Goal: Task Accomplishment & Management: Use online tool/utility

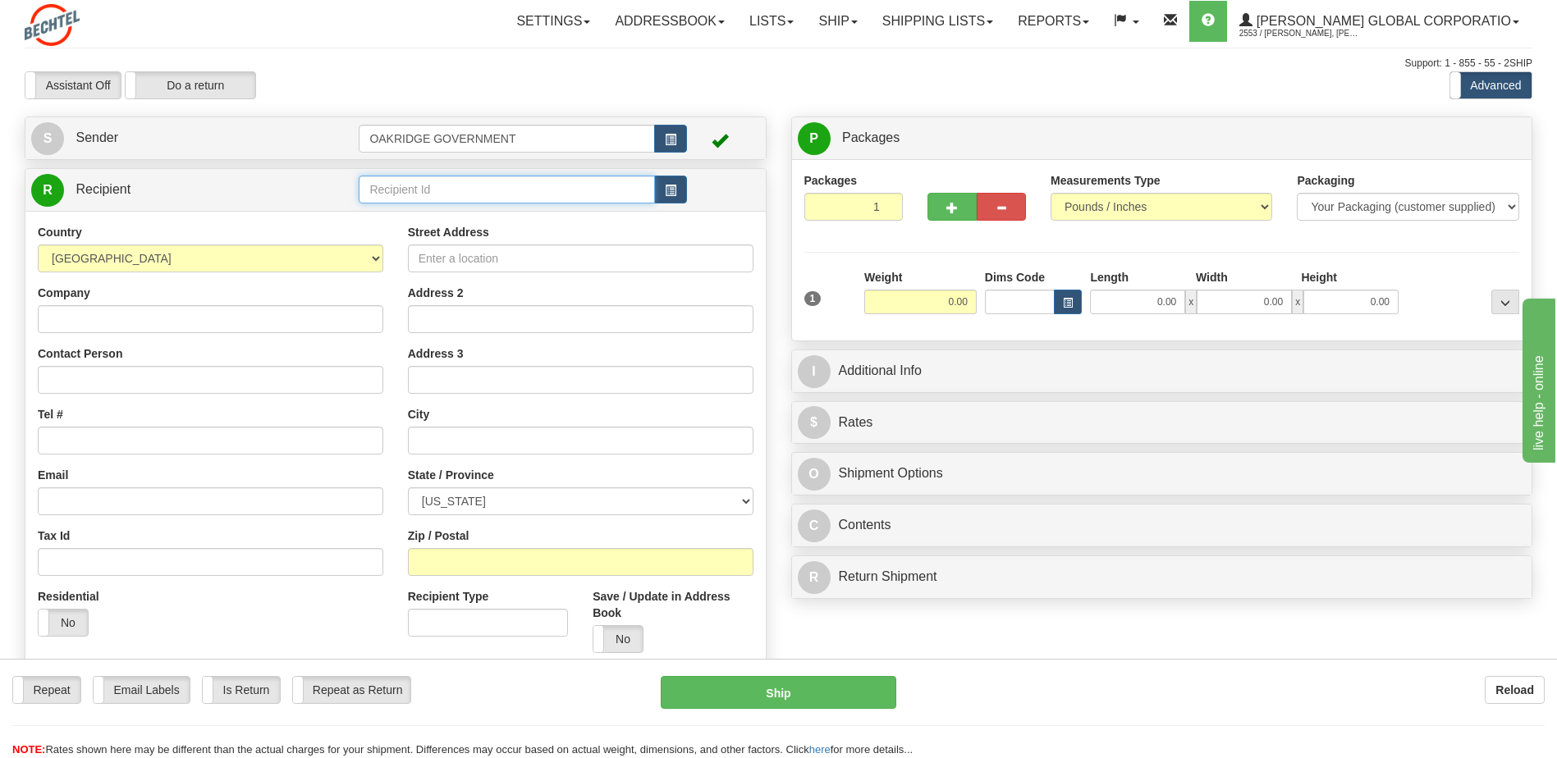
click at [438, 199] on input "text" at bounding box center [506, 190] width 295 height 28
click at [682, 195] on button "button" at bounding box center [670, 190] width 33 height 28
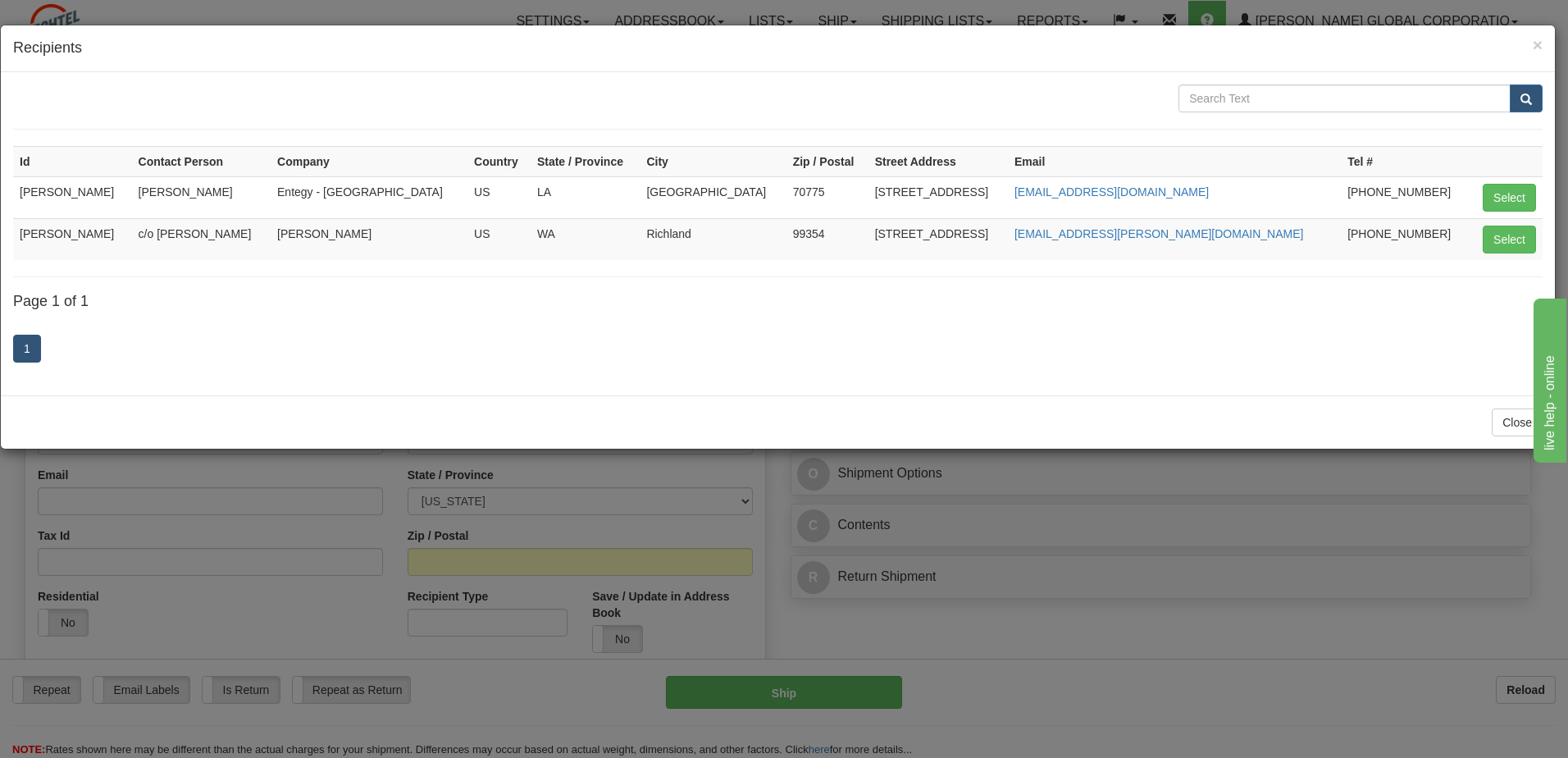
click at [132, 231] on td "[PERSON_NAME]" at bounding box center [72, 239] width 119 height 42
click at [1517, 243] on button "Select" at bounding box center [1509, 240] width 53 height 28
type input "[PERSON_NAME]"
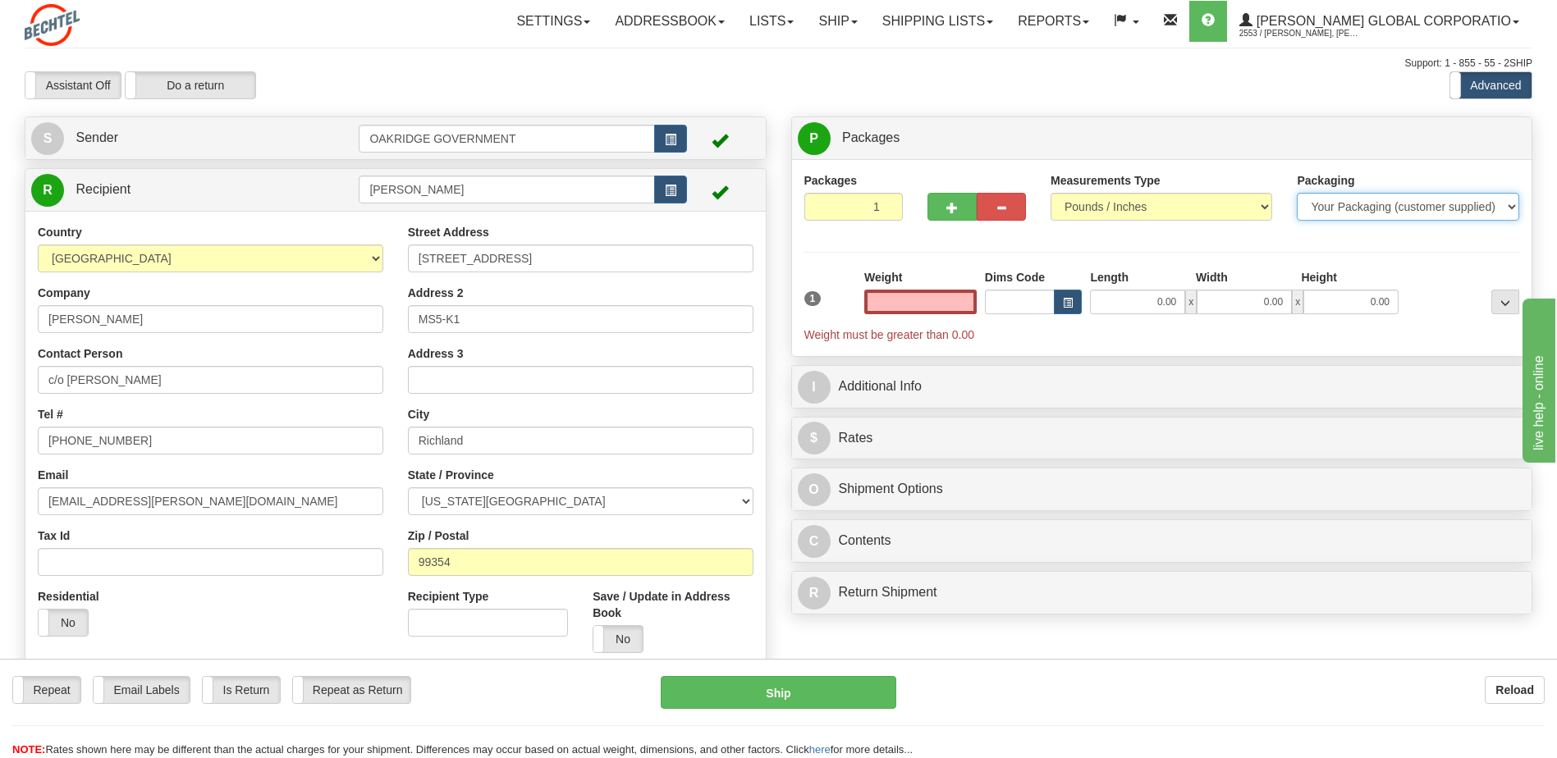
type input "0.00"
click at [1378, 213] on select "Your Packaging (customer supplied) Envelope (carrier supplied) Pack (carrier su…" at bounding box center [1407, 207] width 222 height 28
select select "2"
click at [1296, 193] on select "Your Packaging (customer supplied) Envelope (carrier supplied) Pack (carrier su…" at bounding box center [1407, 207] width 222 height 28
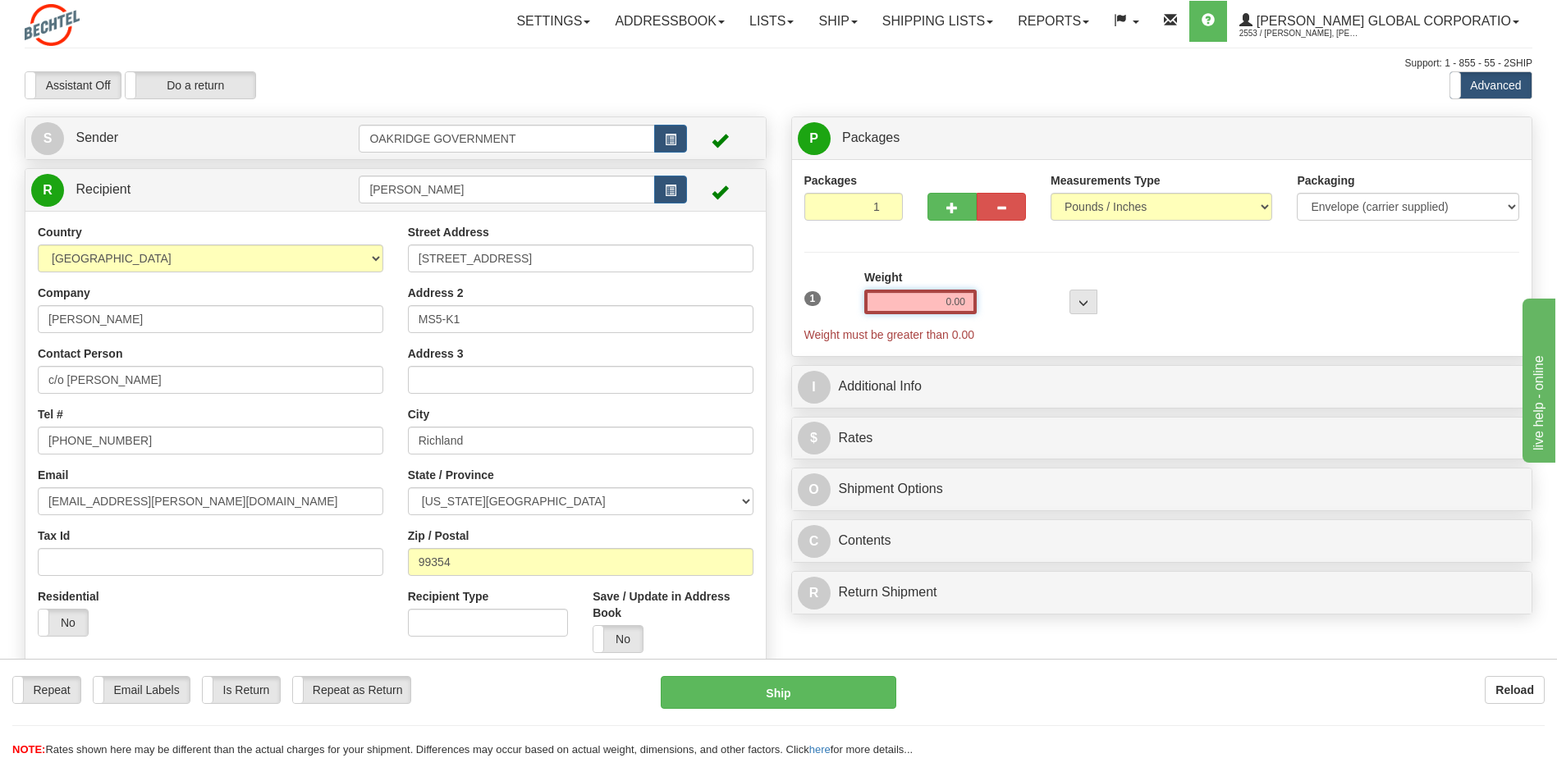
click at [934, 311] on input "0.00" at bounding box center [920, 302] width 112 height 25
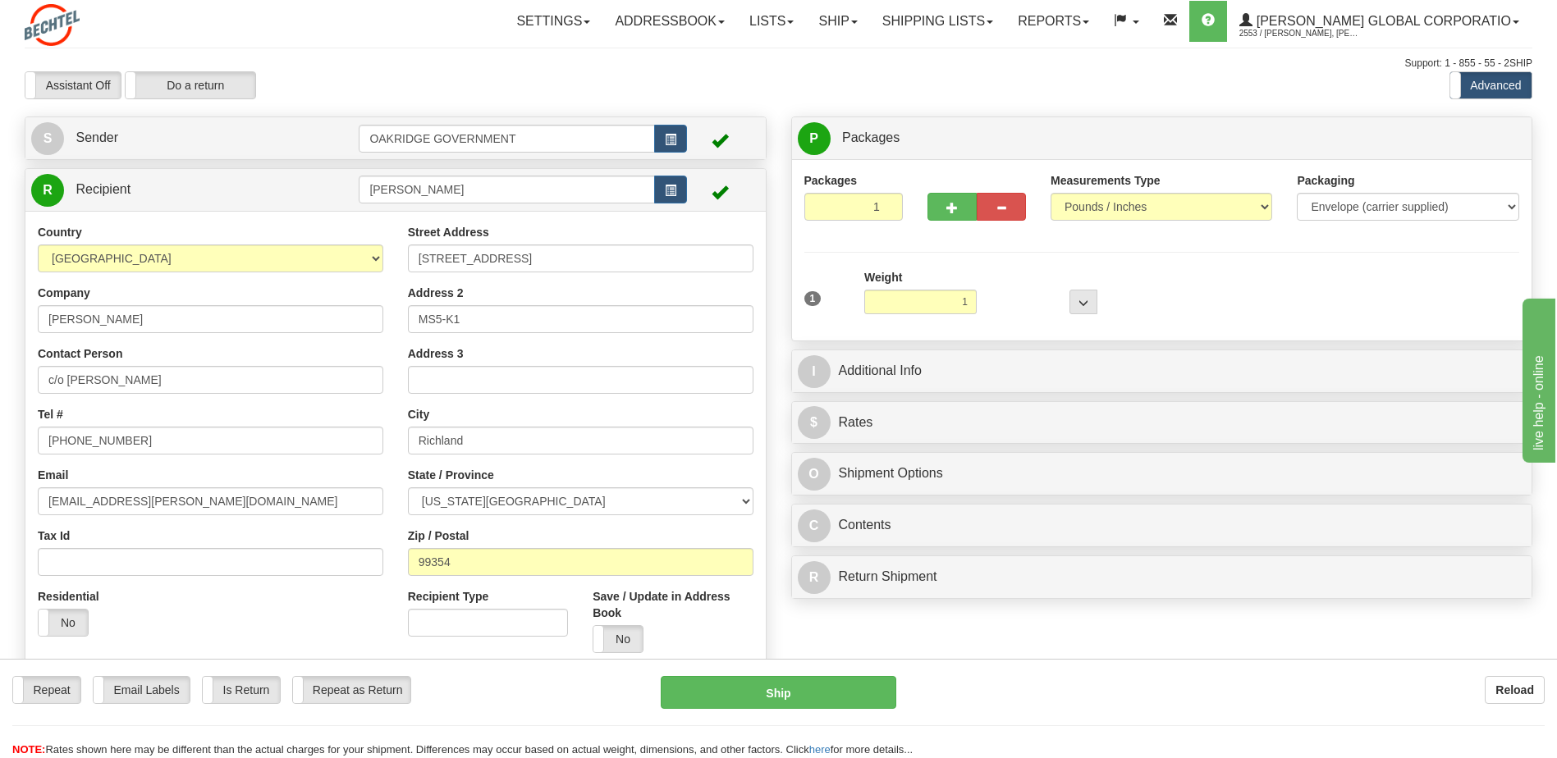
type input "1.00"
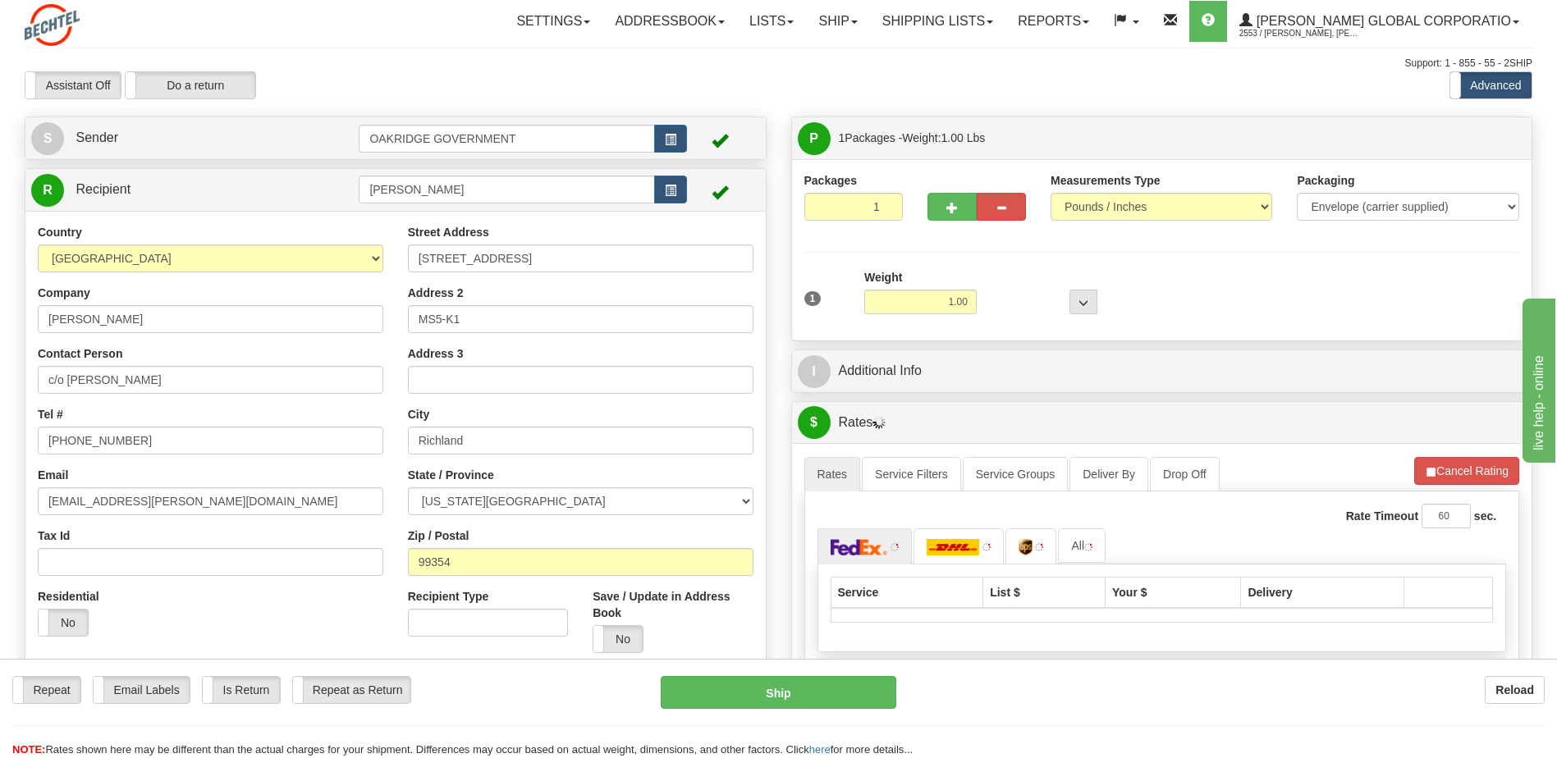
click at [1049, 391] on div "I Additional Info" at bounding box center [1162, 371] width 740 height 42
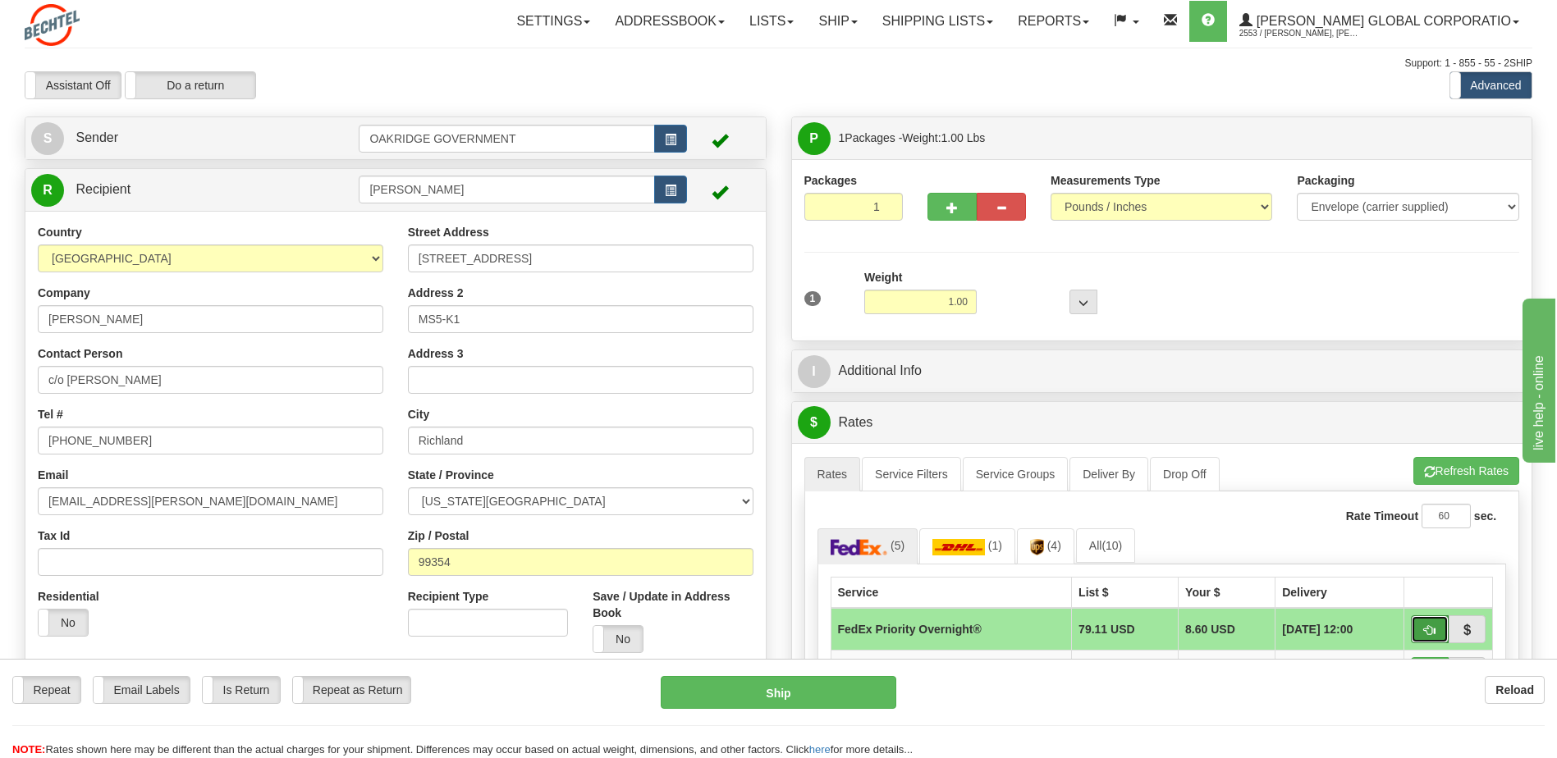
click at [1426, 629] on span "button" at bounding box center [1429, 630] width 11 height 11
type input "01"
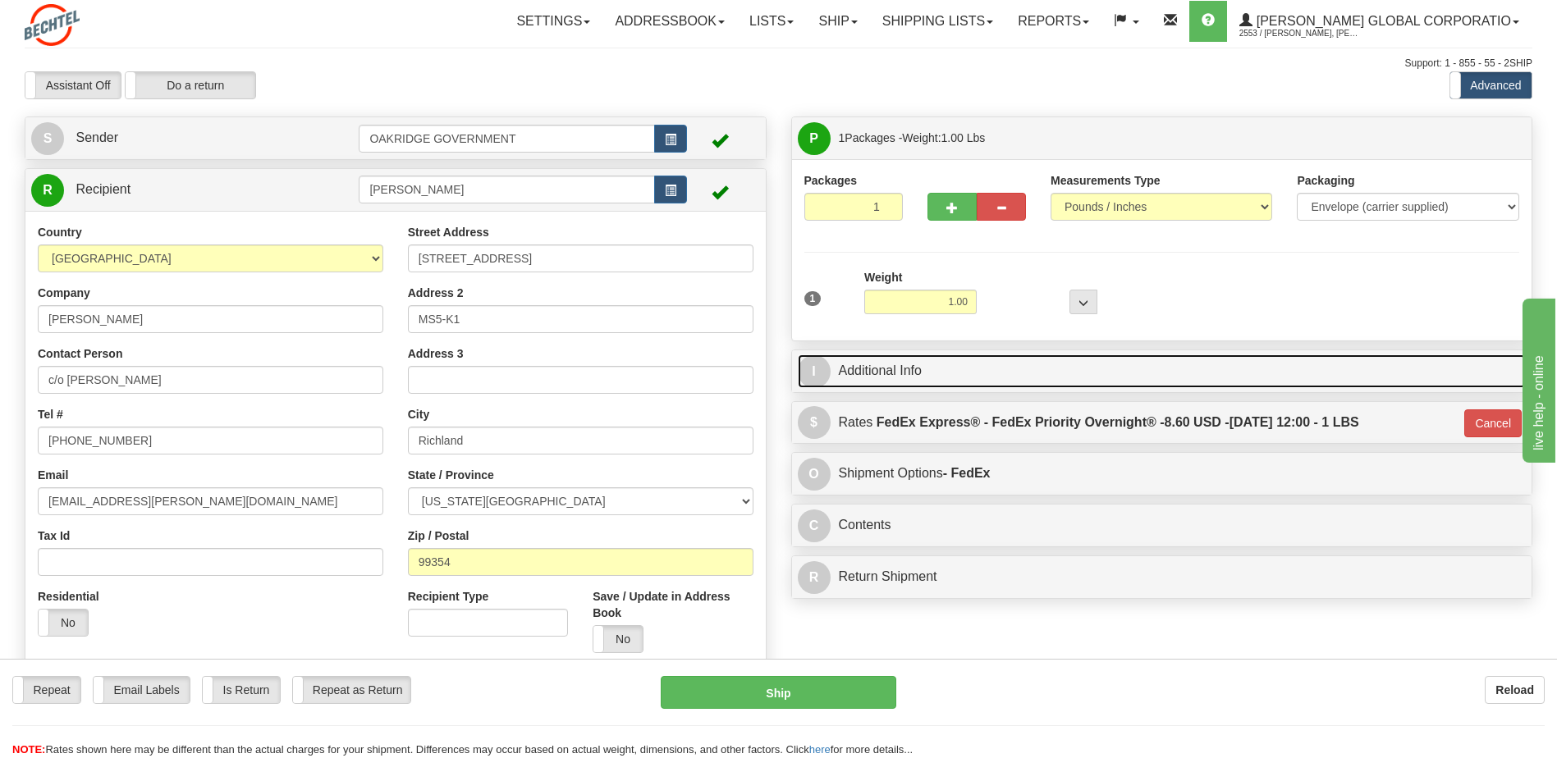
click at [816, 371] on span "I" at bounding box center [814, 371] width 33 height 33
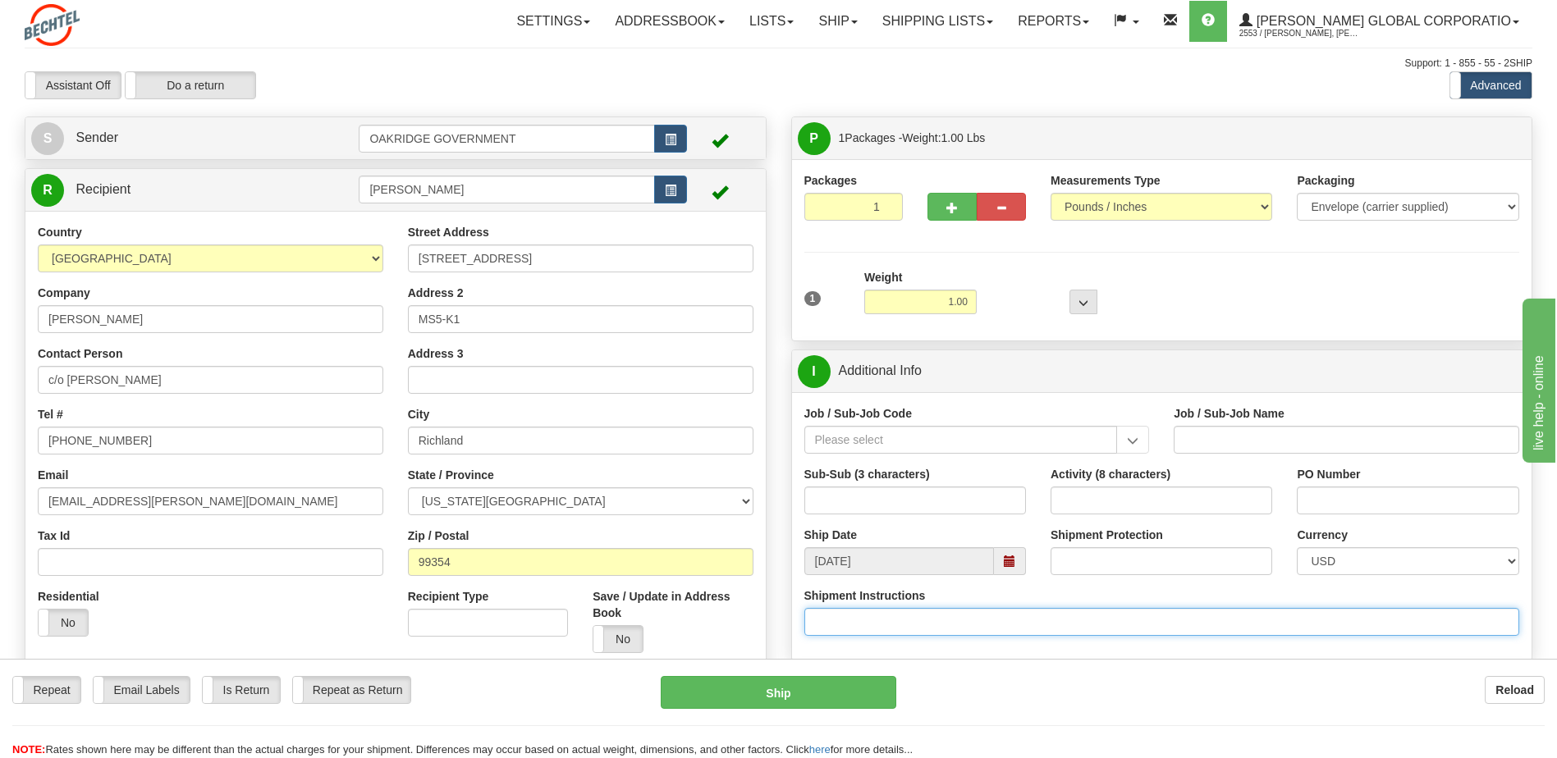
click at [857, 613] on input "Shipment Instructions" at bounding box center [1162, 622] width 716 height 28
type input "2"
type input "Charge to"
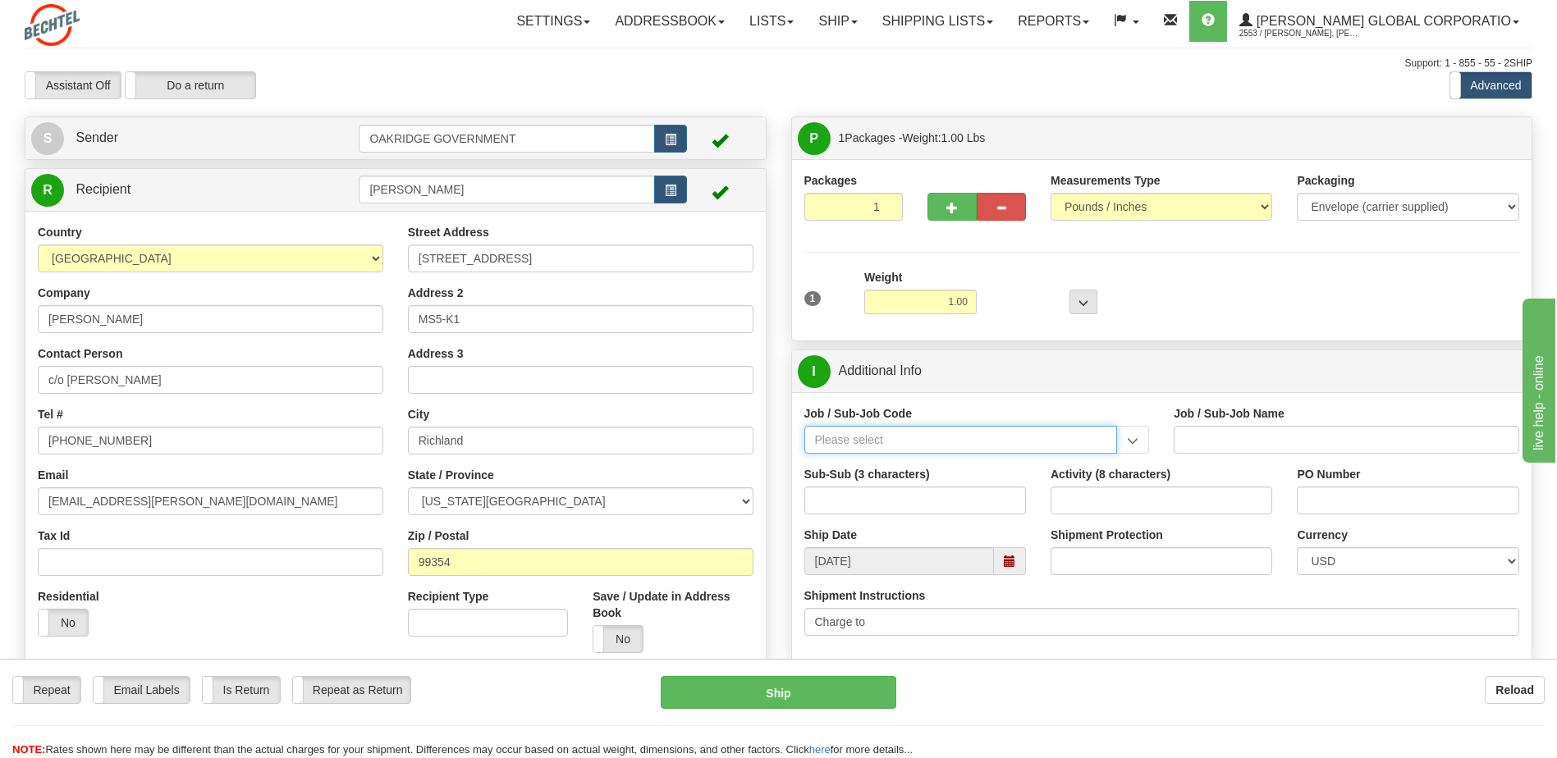
click at [964, 444] on input "Job / Sub-Job Code" at bounding box center [960, 440] width 313 height 28
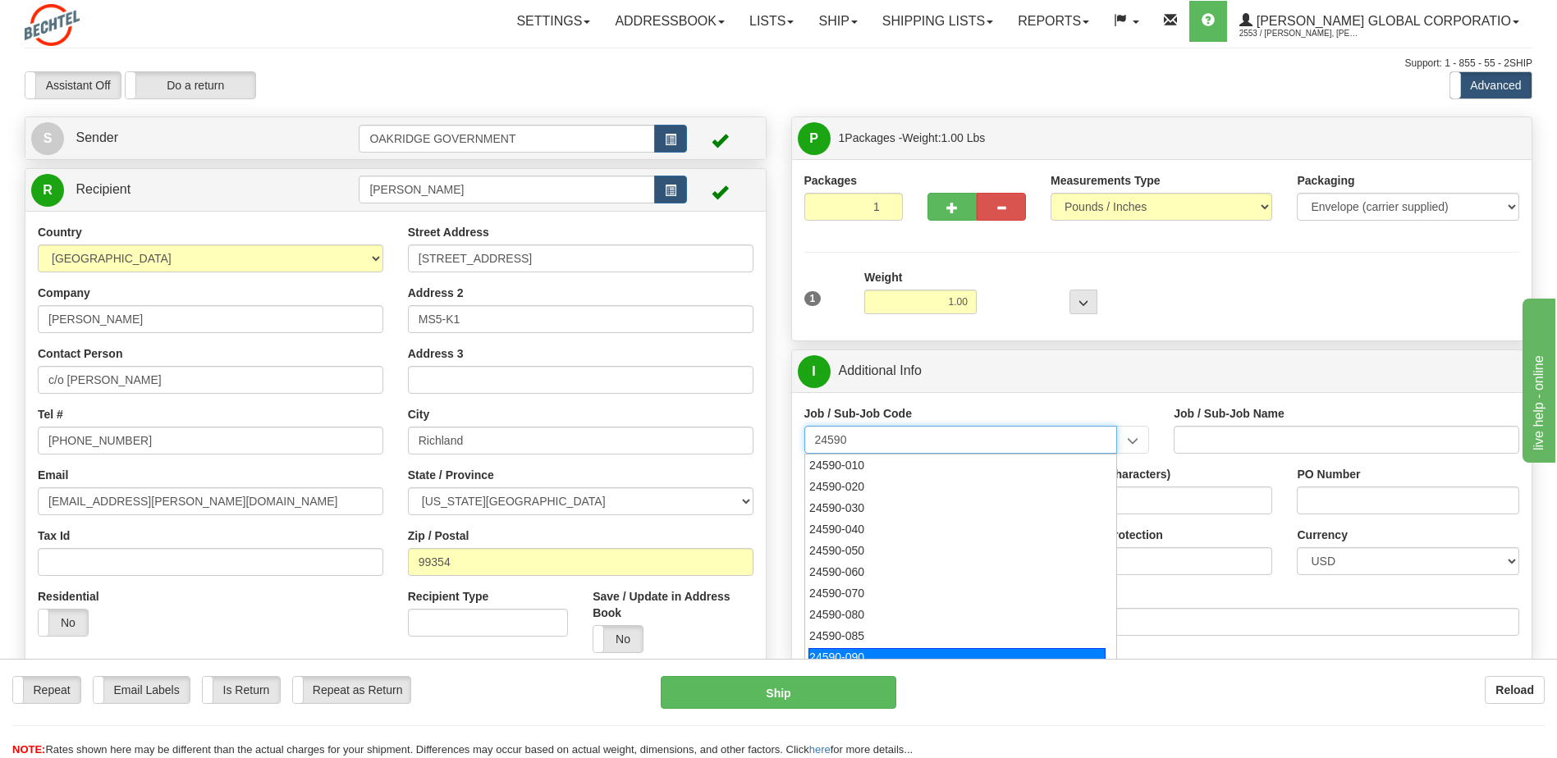
click at [888, 648] on div "24590-090" at bounding box center [956, 657] width 297 height 18
type input "24590-090"
type input "WTP - ALLOCATED COST-SHARED SERVICES"
type input "24590-090"
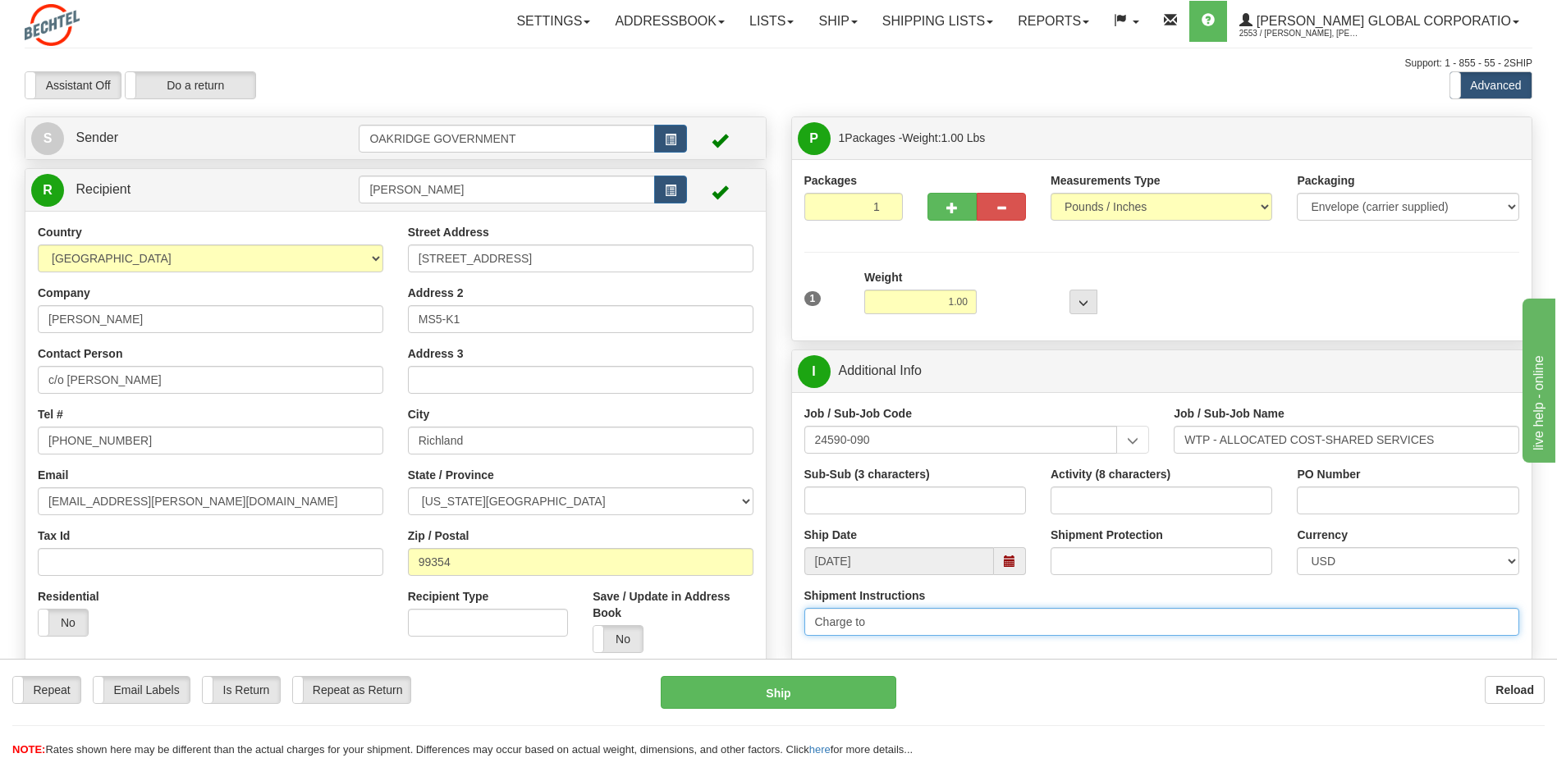
click at [901, 620] on input "Charge to" at bounding box center [1162, 622] width 716 height 28
paste input "24590-090-1L0-9010"
type input "Charge to 24590-090-1L0-9010"
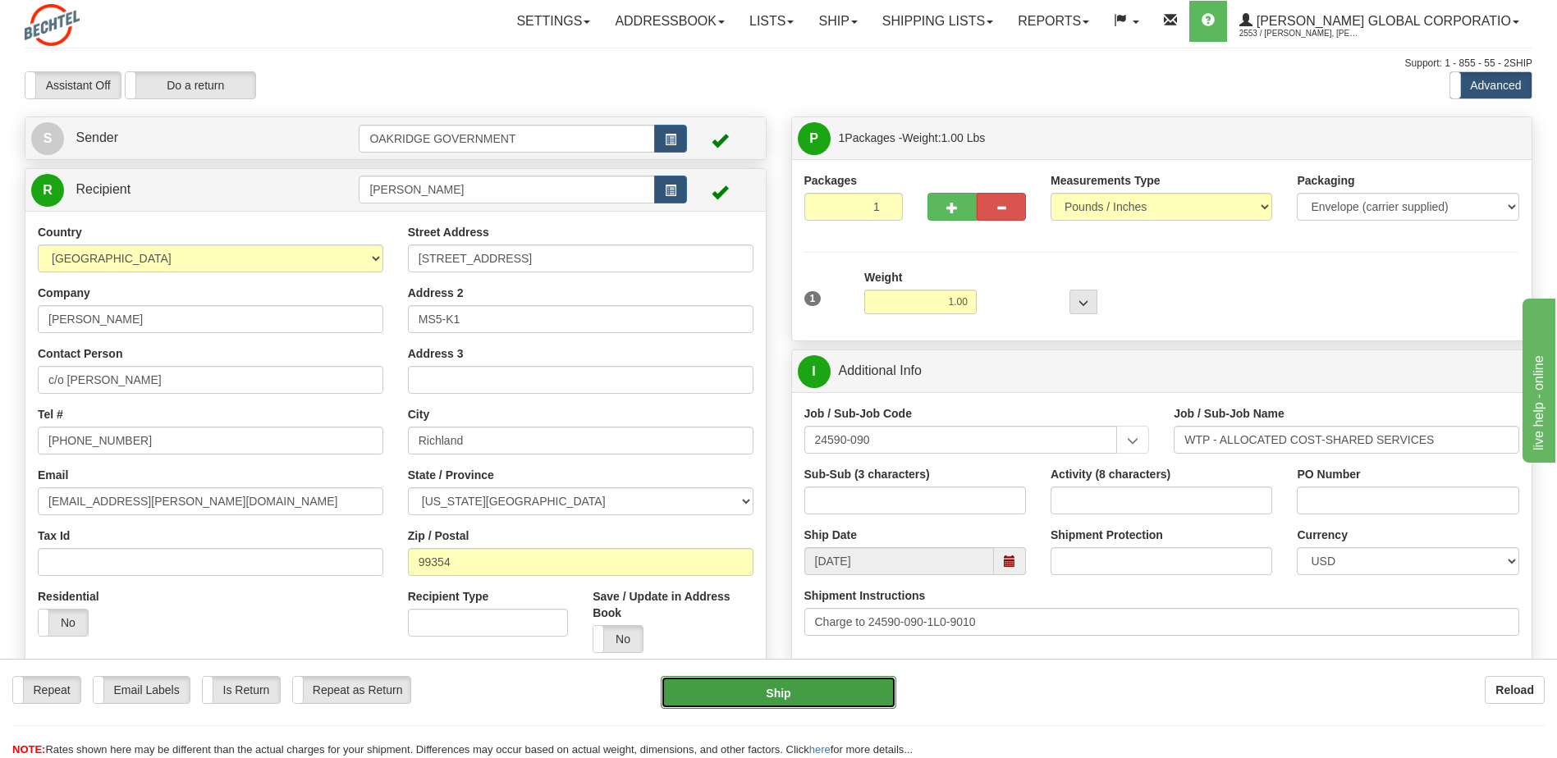
click at [833, 690] on button "Ship" at bounding box center [778, 692] width 235 height 33
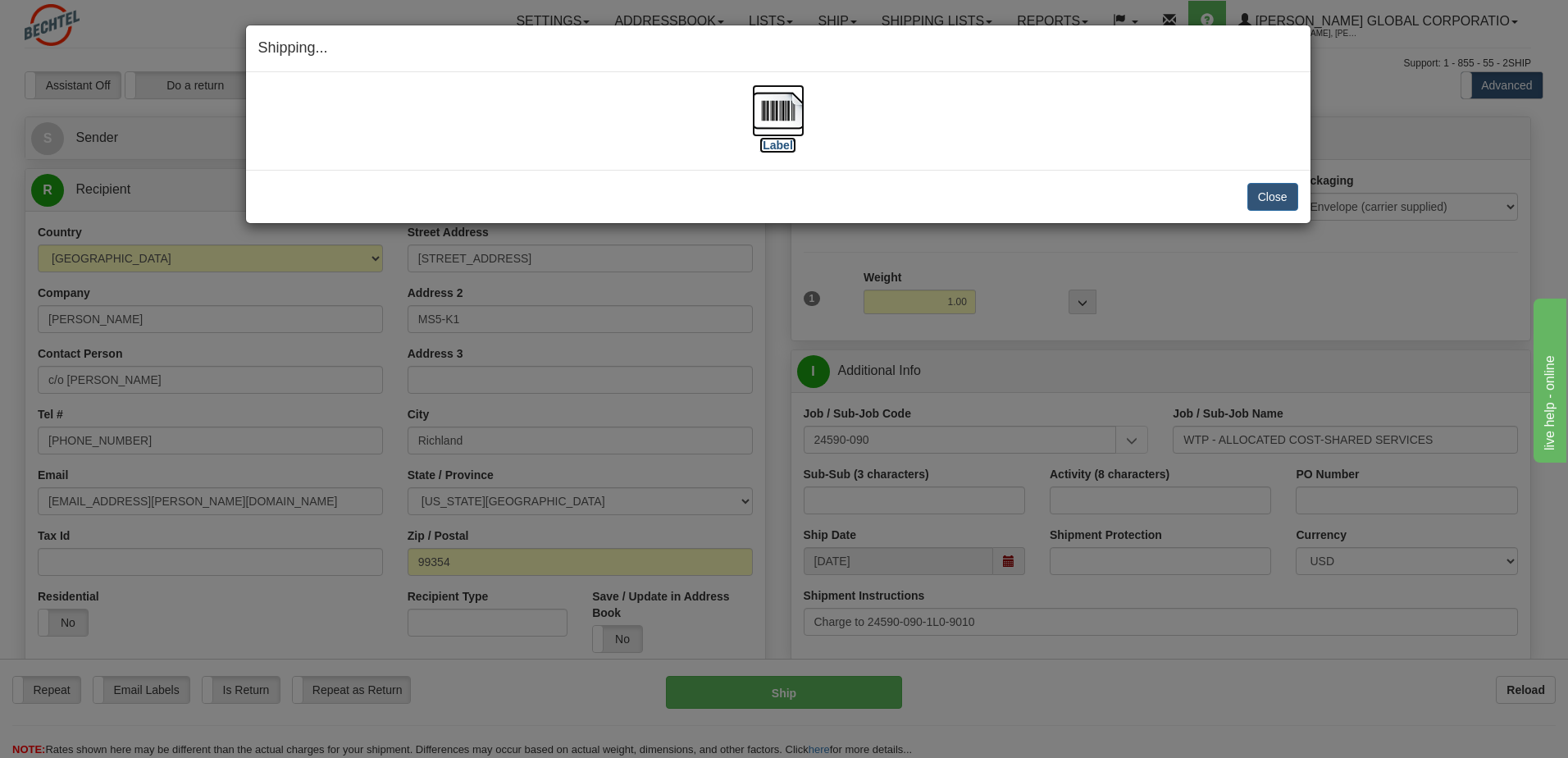
click at [787, 144] on label "[Label]" at bounding box center [779, 145] width 38 height 16
